Goal: Task Accomplishment & Management: Use online tool/utility

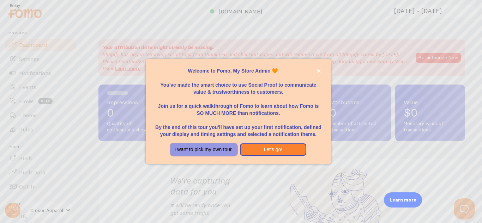
click at [214, 153] on button "I want to pick my own tour." at bounding box center [203, 150] width 67 height 13
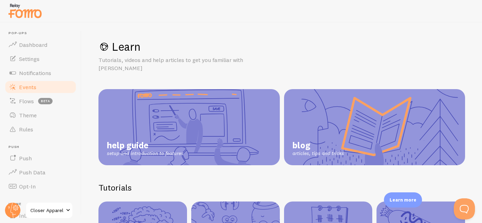
click at [39, 89] on link "Events" at bounding box center [40, 87] width 73 height 14
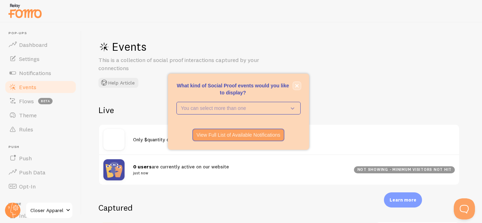
click at [296, 88] on button "close," at bounding box center [296, 85] width 7 height 7
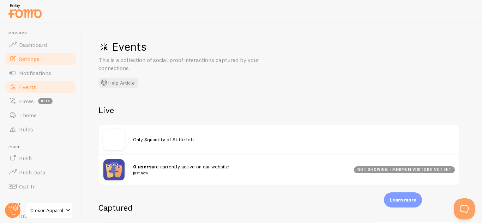
click at [35, 61] on span "Settings" at bounding box center [29, 58] width 20 height 7
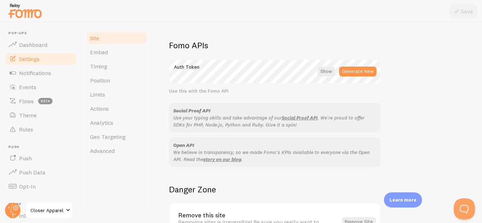
scroll to position [392, 0]
click at [33, 42] on span "Dashboard" at bounding box center [33, 44] width 28 height 7
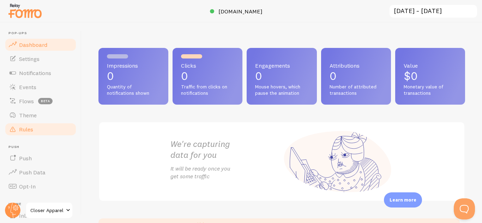
click at [34, 129] on link "Rules" at bounding box center [40, 129] width 73 height 14
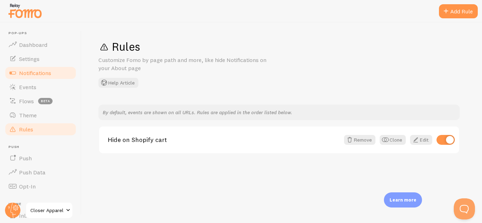
click at [36, 73] on span "Notifications" at bounding box center [35, 73] width 32 height 7
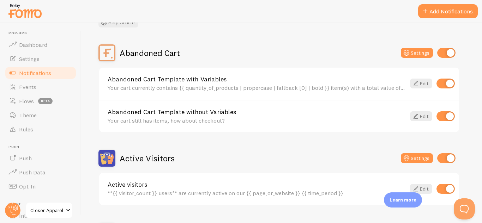
scroll to position [53, 0]
click at [452, 53] on input "checkbox" at bounding box center [446, 53] width 18 height 10
checkbox input "false"
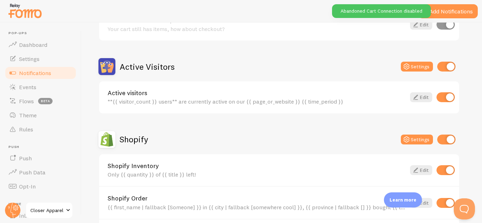
scroll to position [145, 0]
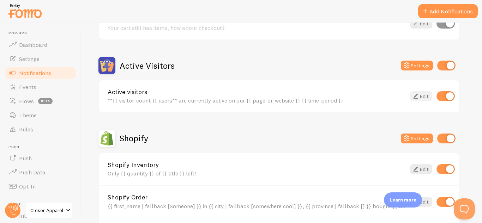
click at [411, 97] on icon at bounding box center [415, 96] width 8 height 8
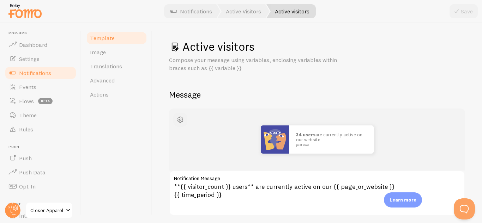
click at [178, 121] on span "button" at bounding box center [180, 120] width 8 height 8
